Goal: Navigation & Orientation: Find specific page/section

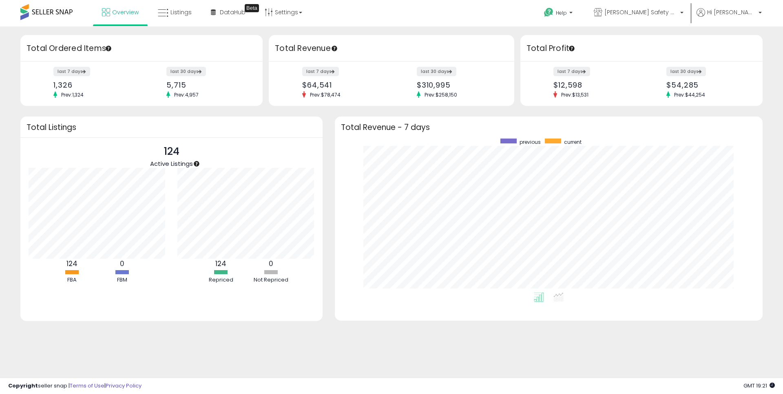
scroll to position [154, 412]
click at [179, 11] on span "Listings" at bounding box center [181, 12] width 21 height 8
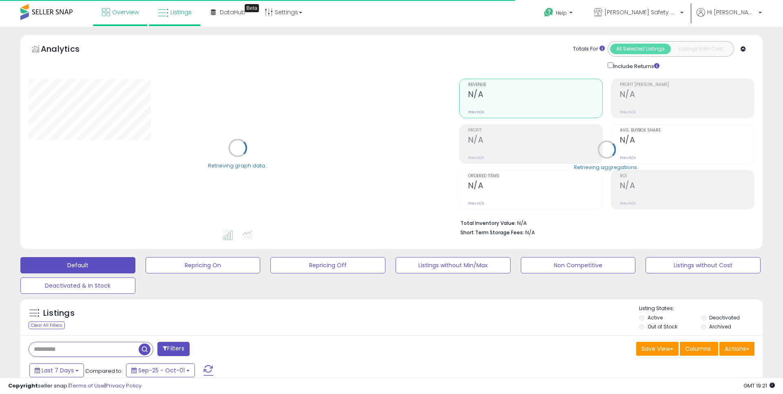
type input "**********"
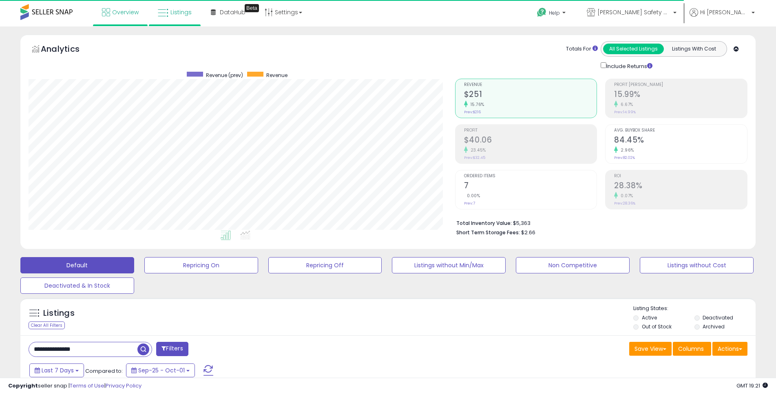
scroll to position [167, 427]
click at [128, 11] on span "Overview" at bounding box center [125, 12] width 27 height 8
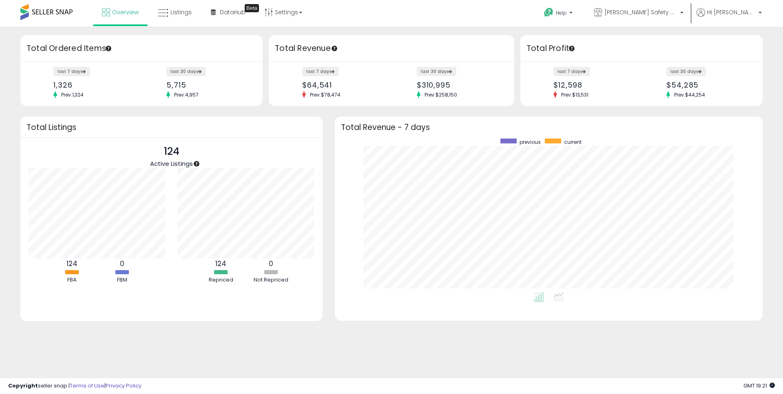
scroll to position [154, 412]
